Goal: Task Accomplishment & Management: Use online tool/utility

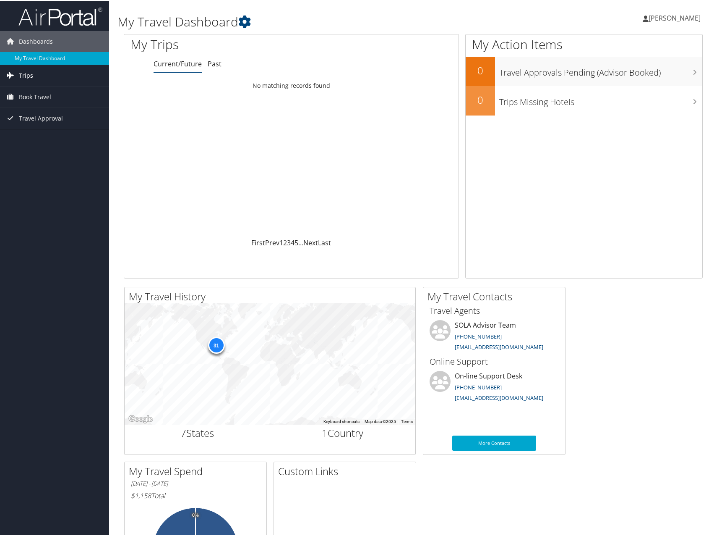
click at [52, 73] on link "Trips" at bounding box center [54, 74] width 109 height 21
click at [39, 91] on link "Current/Future Trips" at bounding box center [54, 91] width 109 height 13
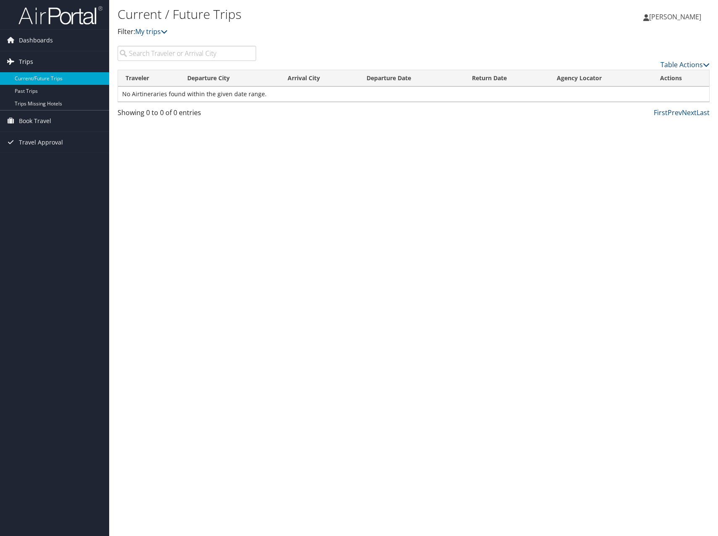
click at [28, 63] on span "Trips" at bounding box center [26, 61] width 14 height 21
click at [30, 44] on span "Dashboards" at bounding box center [36, 40] width 34 height 21
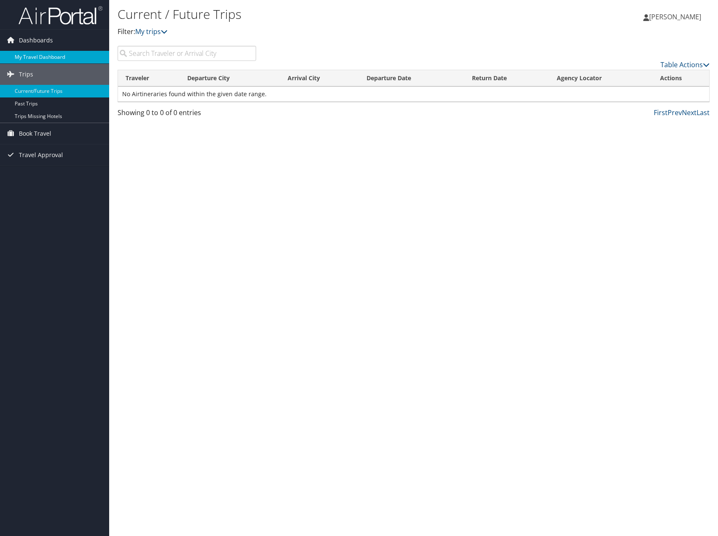
click at [33, 56] on link "My Travel Dashboard" at bounding box center [54, 57] width 109 height 13
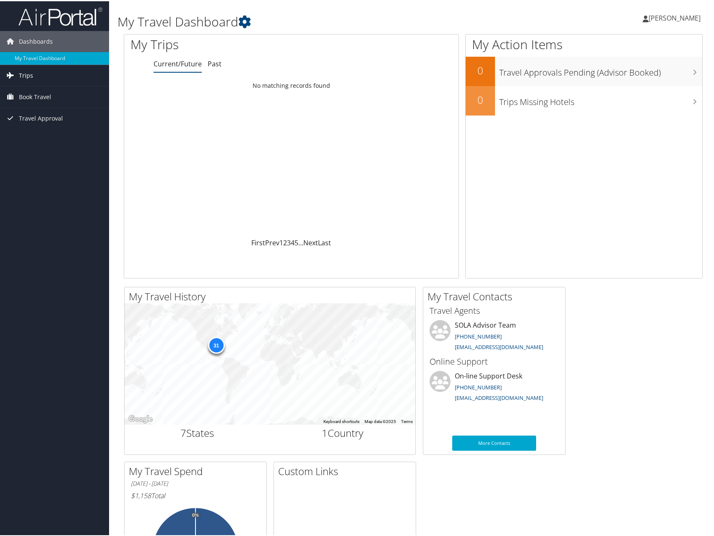
click at [17, 78] on link "Trips" at bounding box center [54, 74] width 109 height 21
click at [217, 65] on link "Past" at bounding box center [215, 62] width 14 height 9
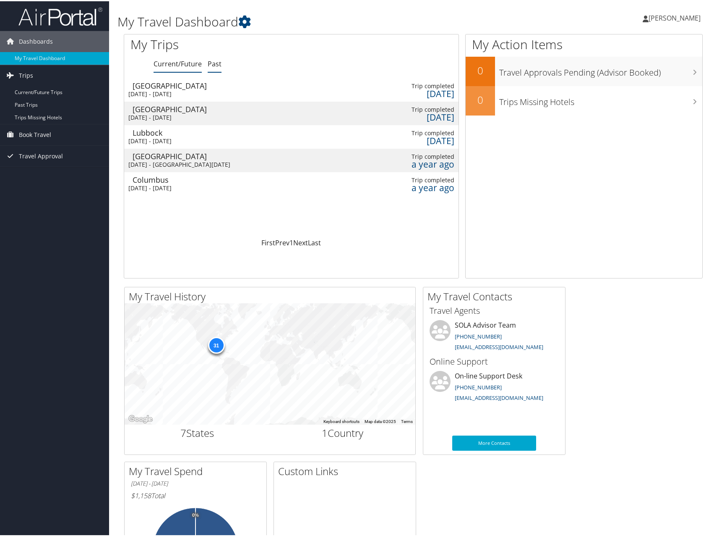
click at [175, 63] on link "Current/Future" at bounding box center [178, 62] width 48 height 9
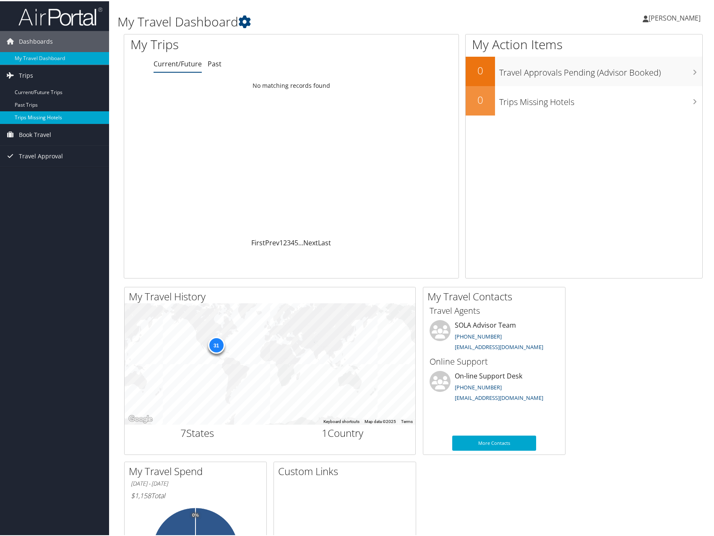
click at [35, 122] on link "Trips Missing Hotels" at bounding box center [54, 116] width 109 height 13
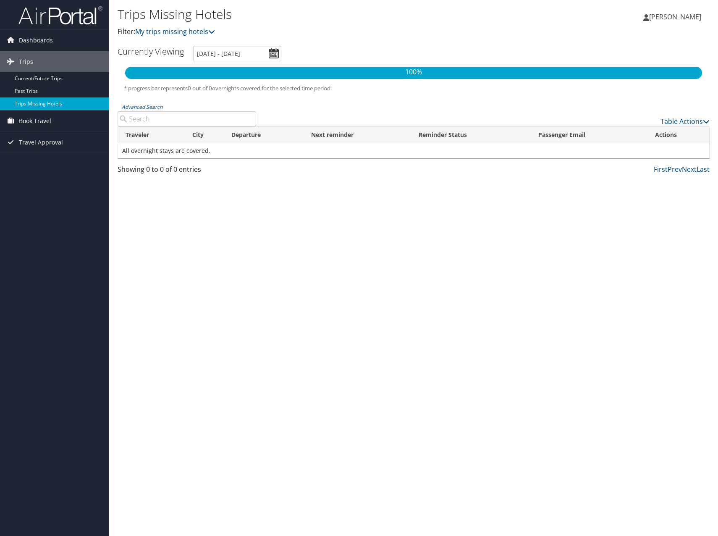
click at [34, 115] on span "Book Travel" at bounding box center [35, 120] width 32 height 21
click at [39, 152] on link "Book/Manage Online Trips" at bounding box center [54, 150] width 109 height 13
